Goal: Use online tool/utility: Utilize a website feature to perform a specific function

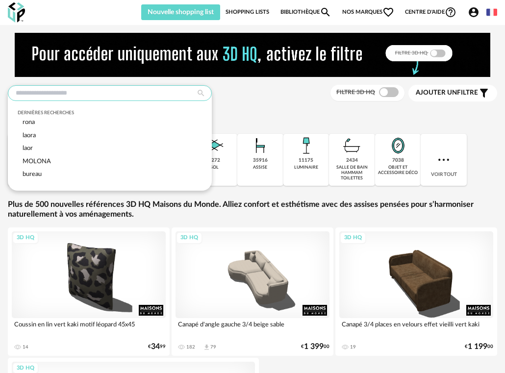
click at [119, 98] on input "text" at bounding box center [110, 93] width 204 height 16
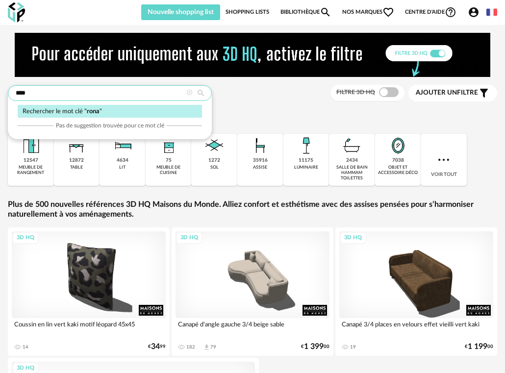
type input "****"
click at [120, 107] on div "Rechercher le mot clé " rona "" at bounding box center [110, 111] width 184 height 13
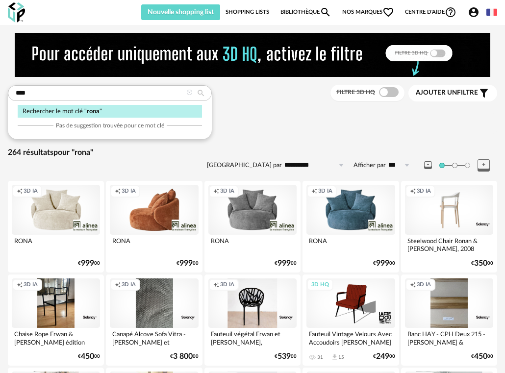
click at [357, 214] on div "Creation icon 3D IA" at bounding box center [350, 209] width 88 height 49
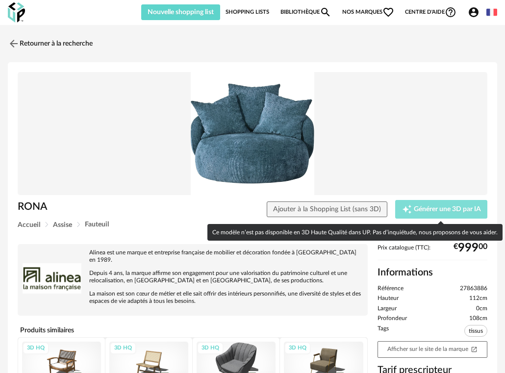
click at [423, 206] on span "Générer une 3D par IA" at bounding box center [447, 209] width 67 height 7
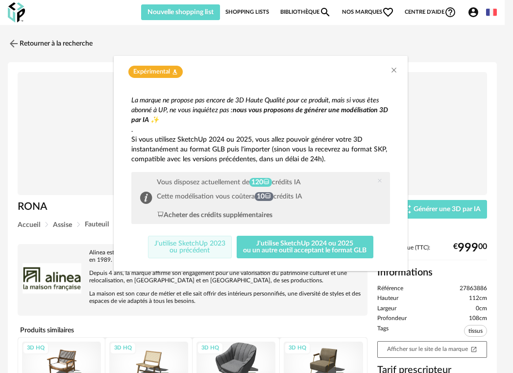
click at [167, 250] on button "J'utilise SketchUp 2023 ou précédent" at bounding box center [190, 247] width 84 height 23
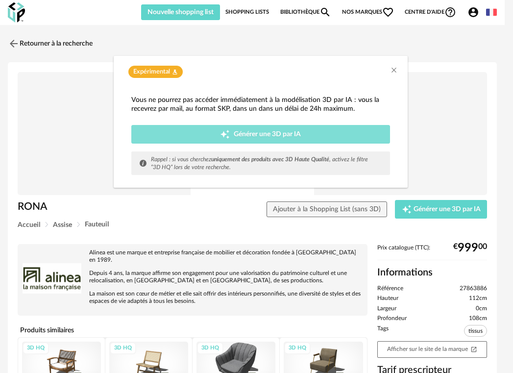
click at [199, 132] on div "Creation icon Générer une 3D par IA" at bounding box center [261, 134] width 246 height 10
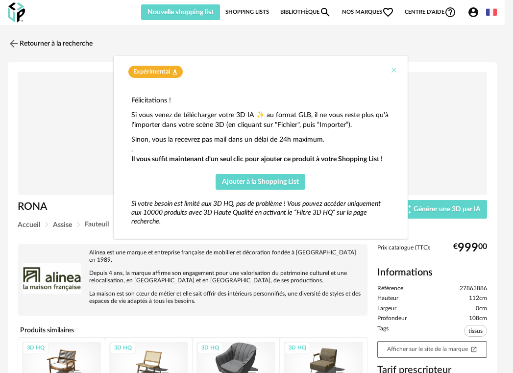
click at [395, 73] on icon "Close" at bounding box center [394, 70] width 8 height 8
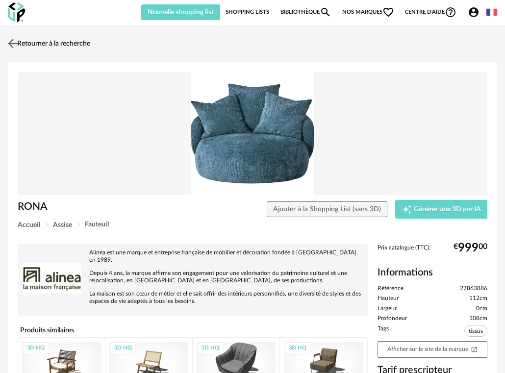
click at [26, 47] on link "Retourner à la recherche" at bounding box center [47, 44] width 85 height 22
